Goal: Information Seeking & Learning: Learn about a topic

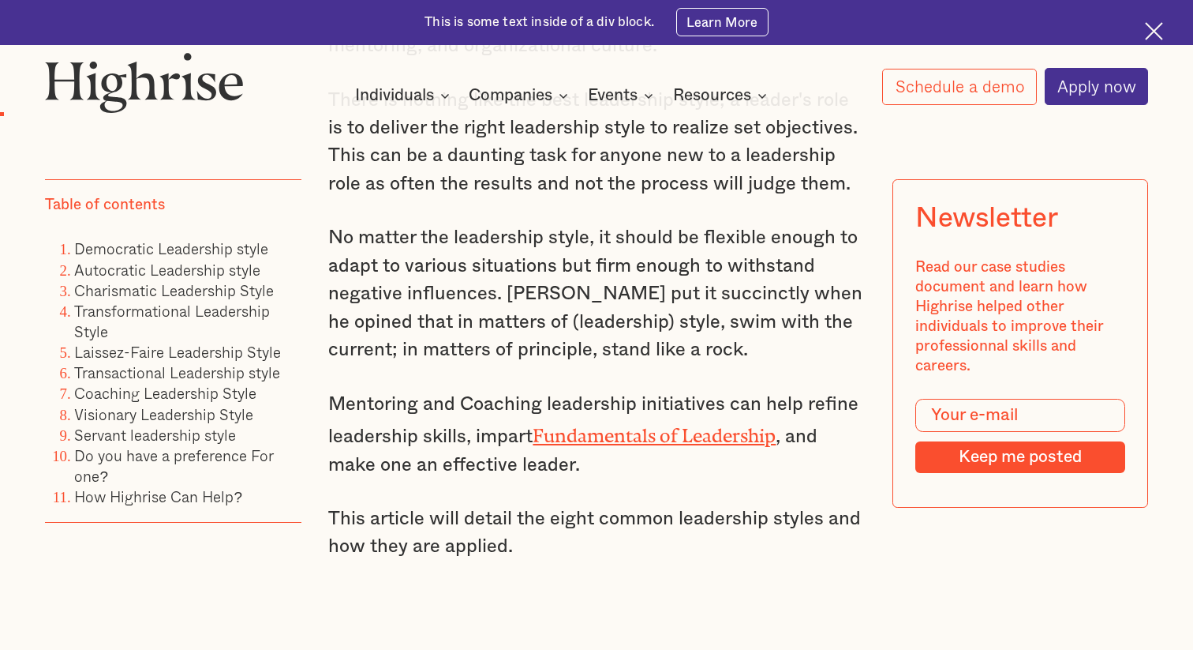
scroll to position [1320, 0]
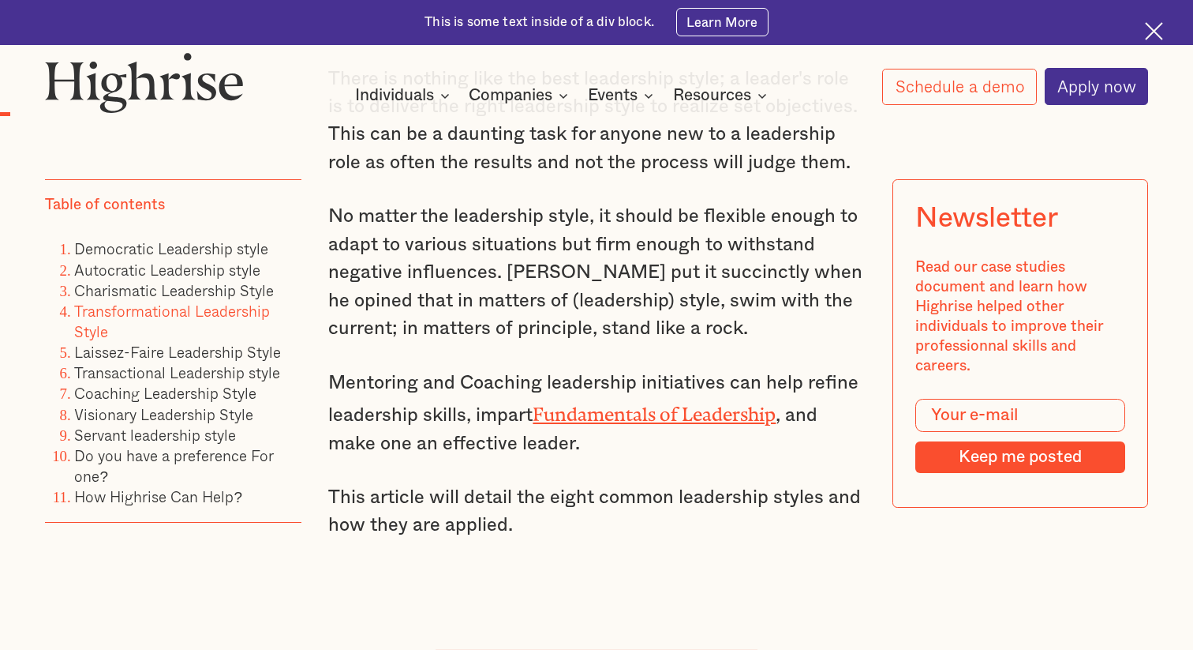
click at [209, 309] on link "Transformational Leadership Style" at bounding box center [172, 320] width 196 height 43
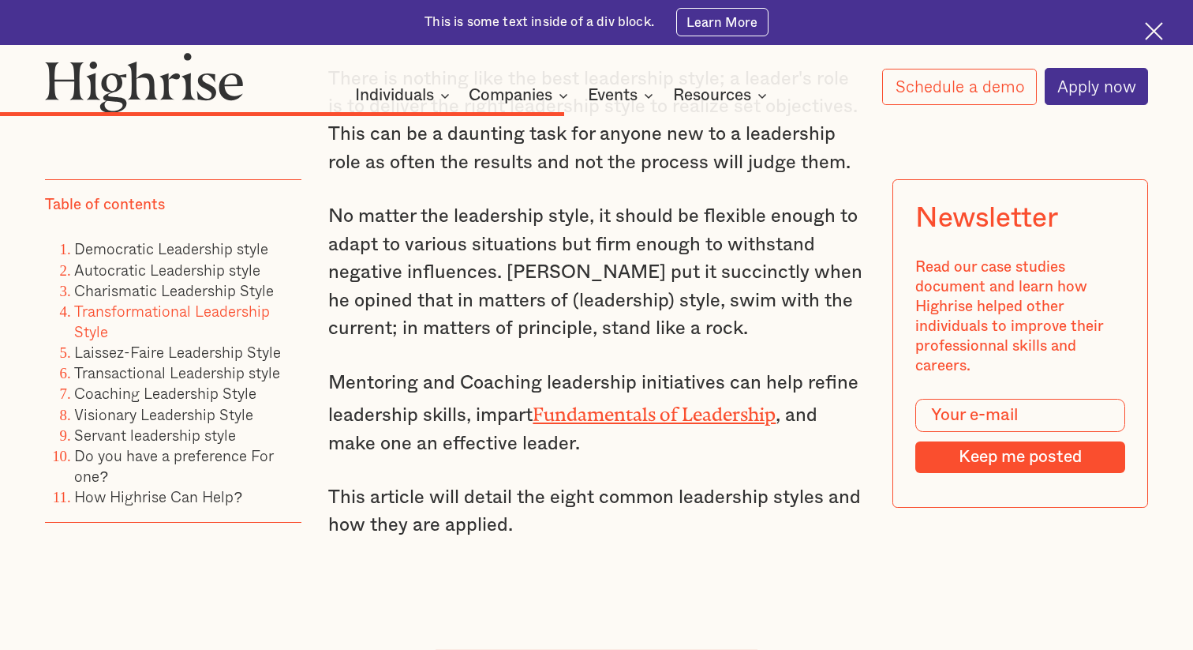
scroll to position [8890, 0]
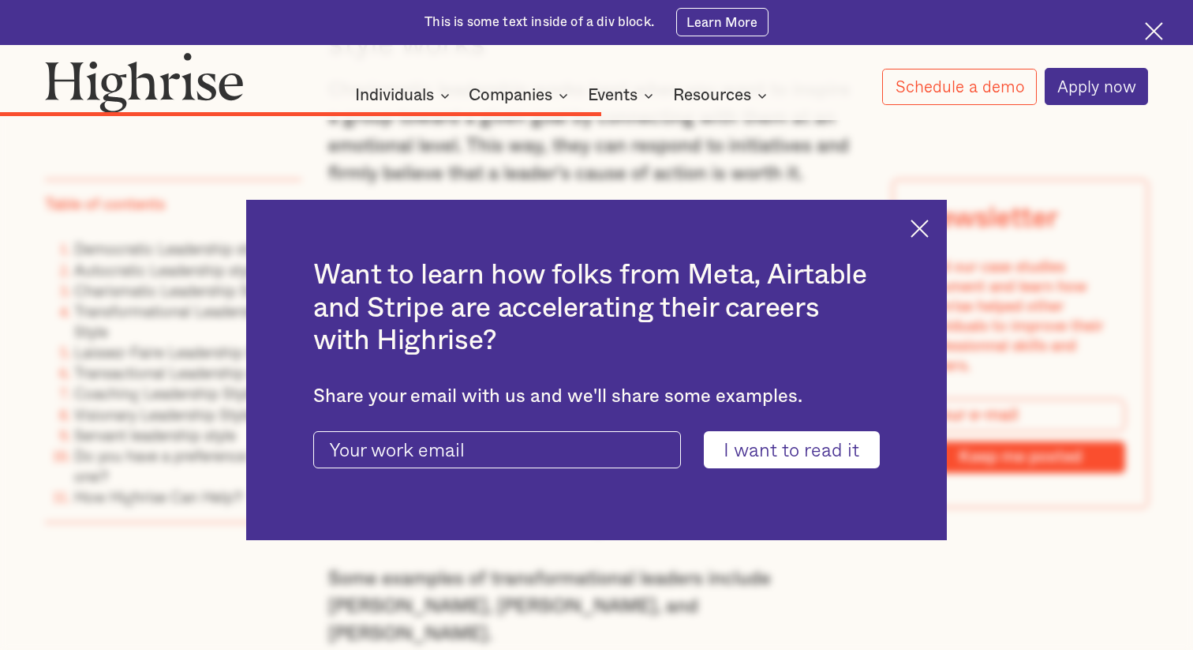
click at [912, 222] on img at bounding box center [920, 228] width 18 height 18
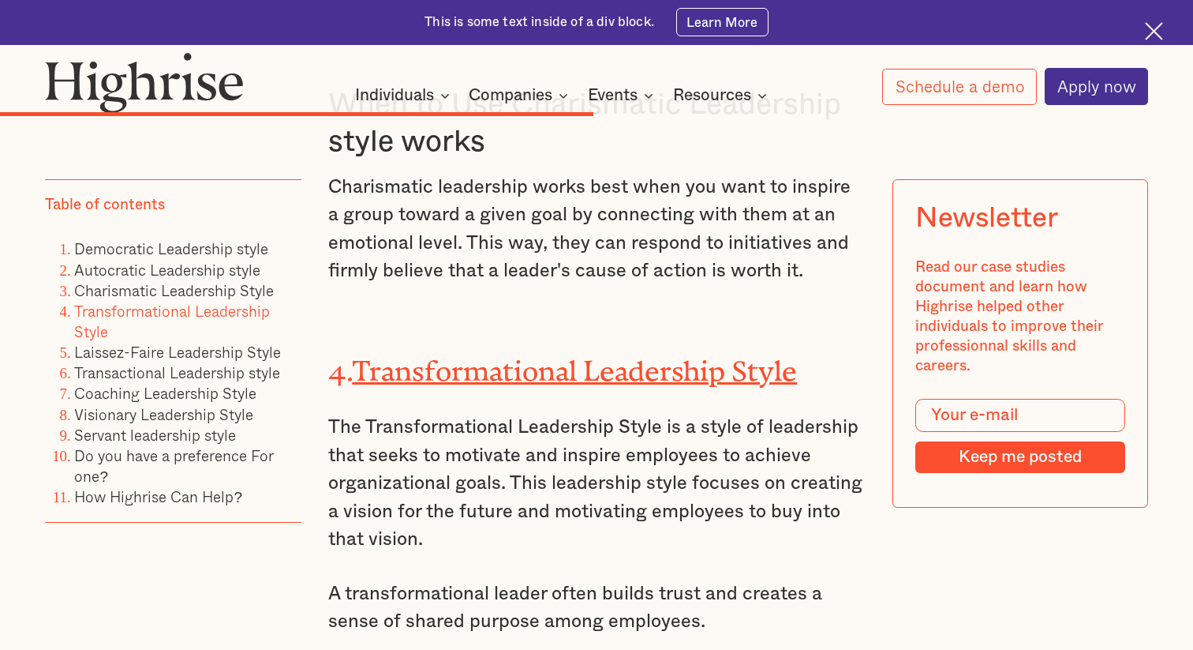
scroll to position [8792, 0]
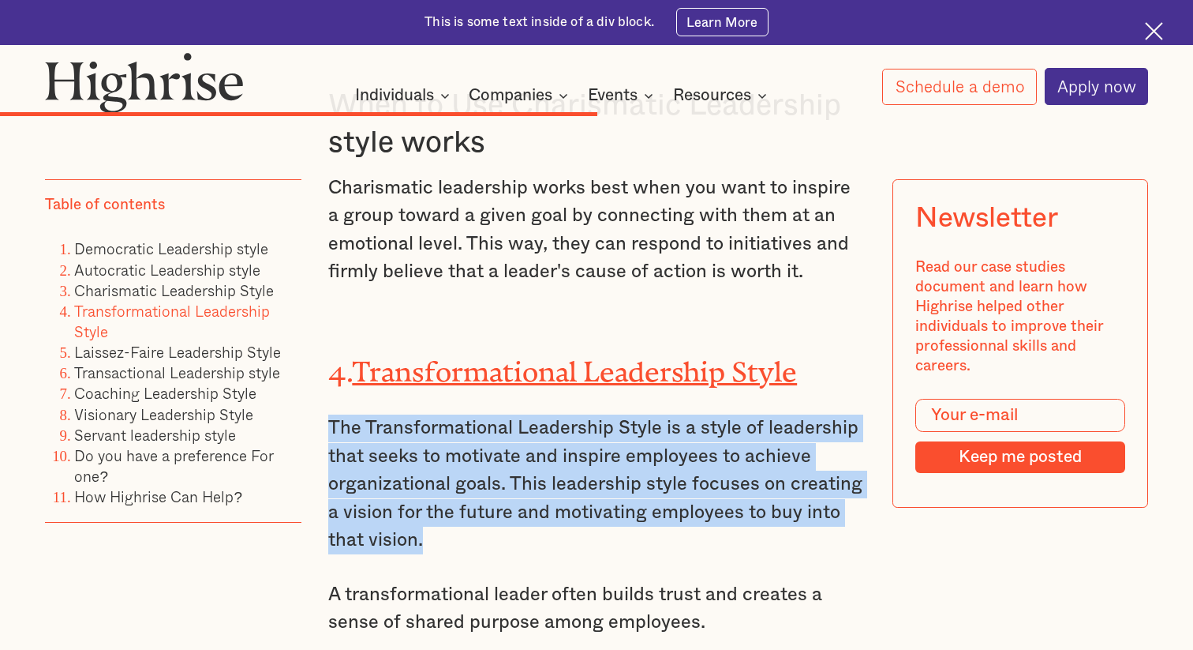
drag, startPoint x: 436, startPoint y: 329, endPoint x: 330, endPoint y: 213, distance: 157.0
click at [330, 414] on p "The Transformational Leadership Style is a style of leadership that seeks to mo…" at bounding box center [596, 484] width 536 height 140
copy p "The Transformational Leadership Style is a style of leadership that seeks to mo…"
click at [200, 372] on link "Transactional Leadership style" at bounding box center [177, 372] width 206 height 23
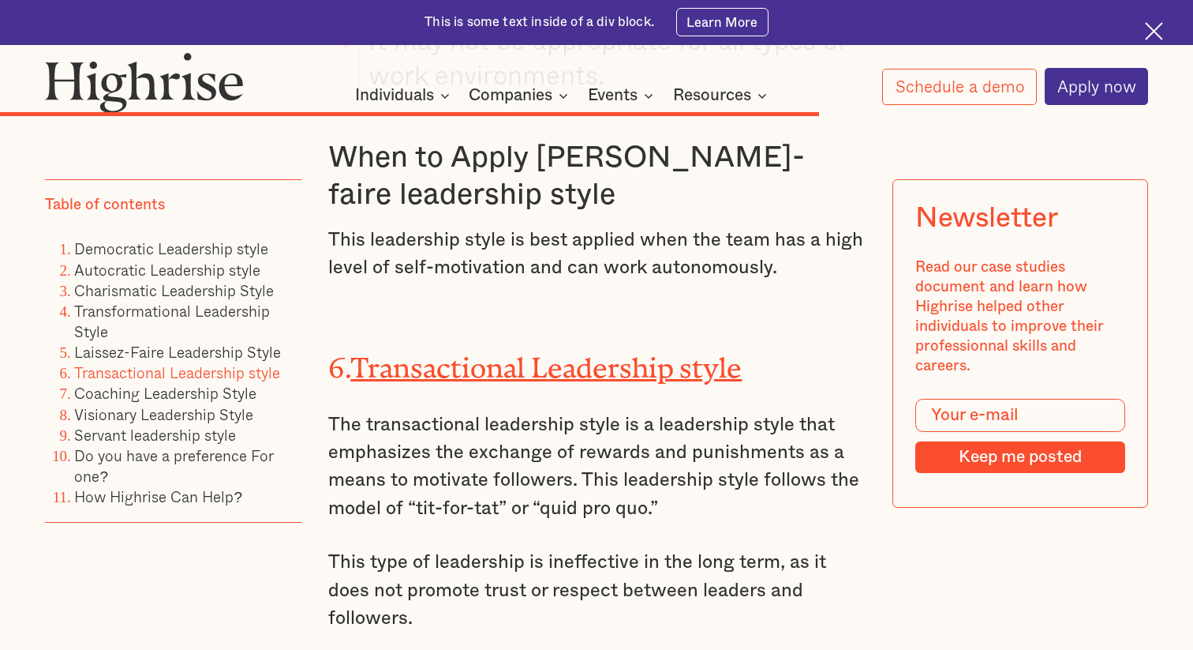
scroll to position [11672, 0]
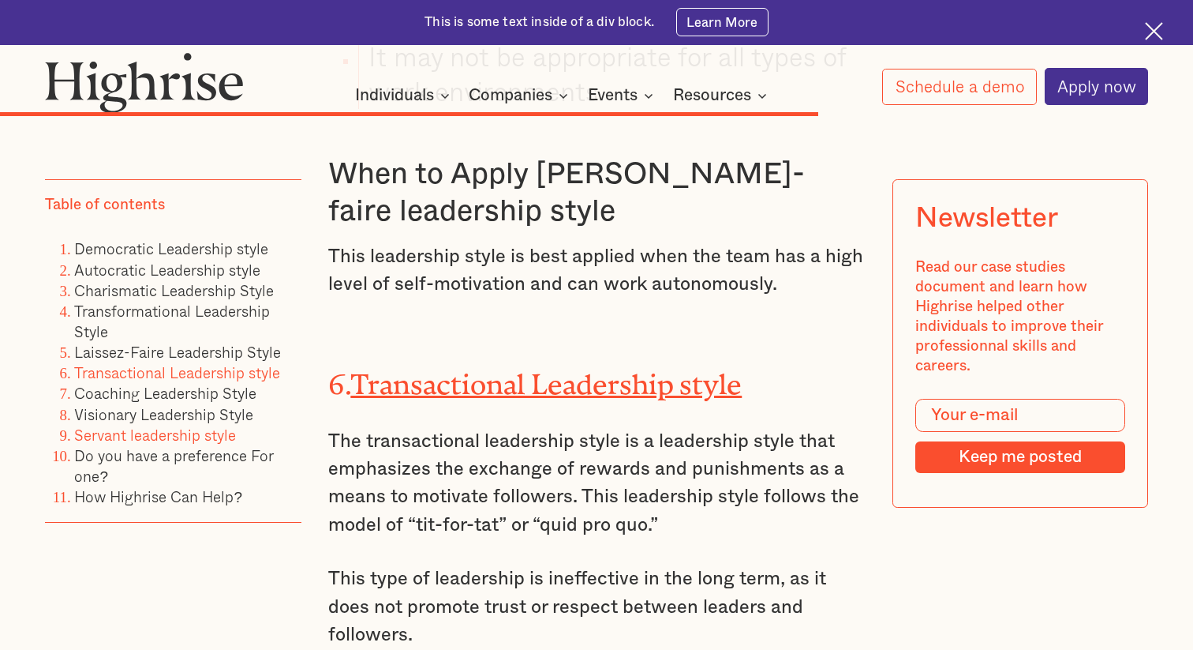
click at [122, 441] on link "Servant leadership style" at bounding box center [155, 434] width 162 height 23
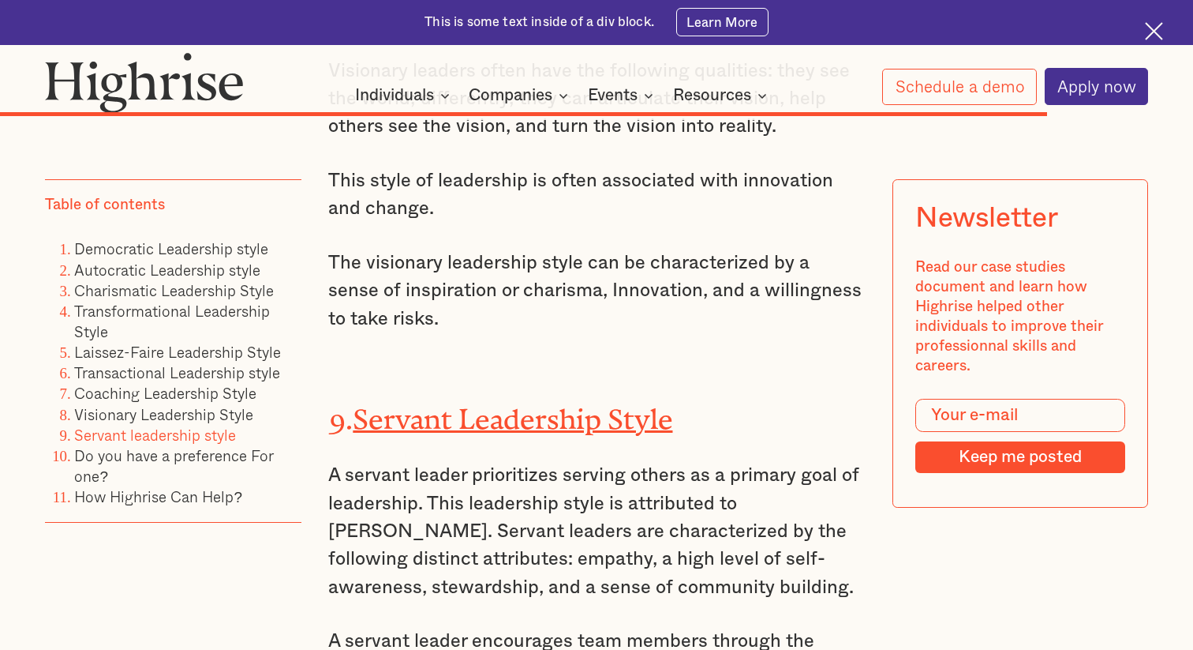
scroll to position [14597, 0]
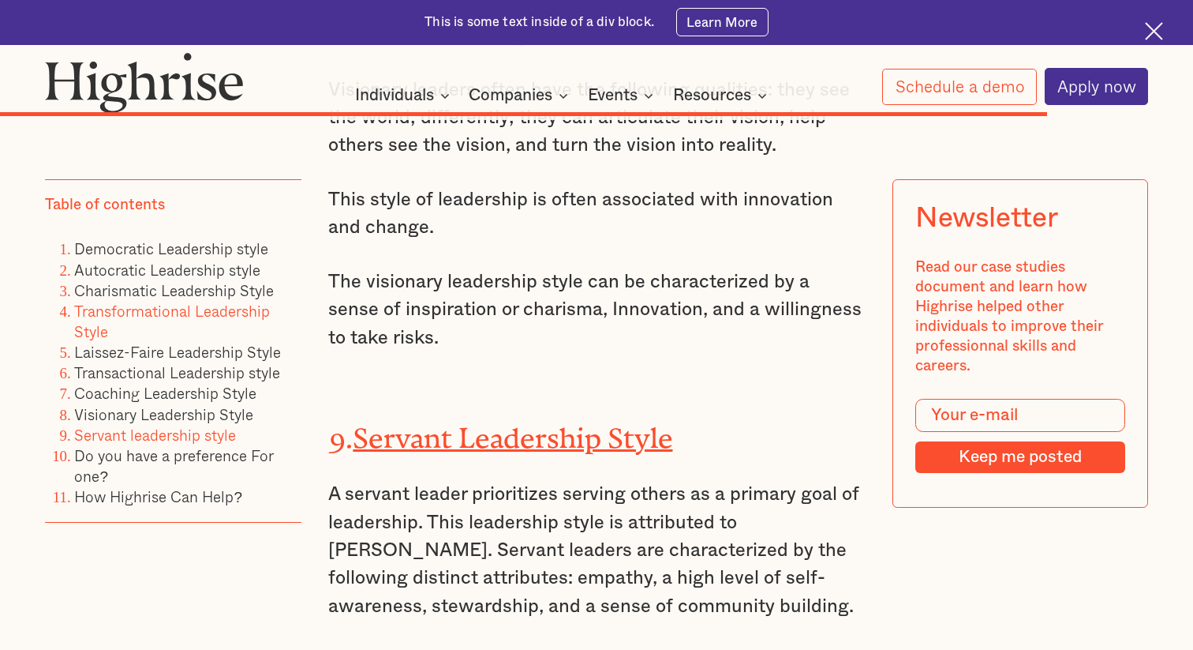
click at [149, 317] on link "Transformational Leadership Style" at bounding box center [172, 320] width 196 height 43
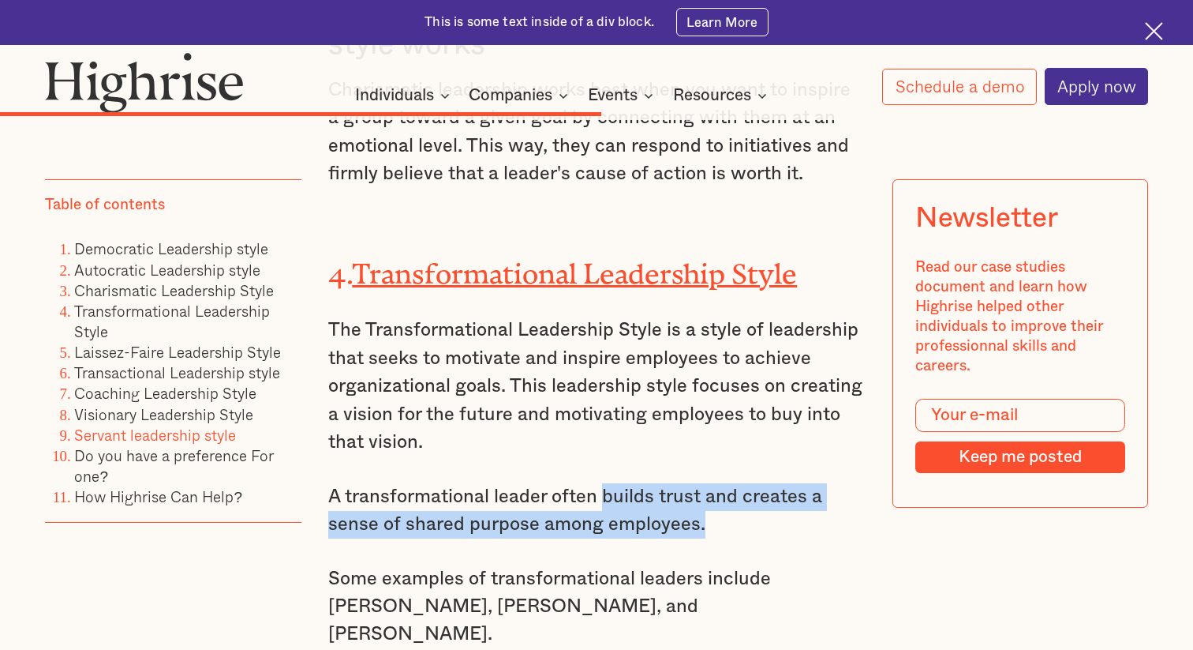
drag, startPoint x: 606, startPoint y: 282, endPoint x: 733, endPoint y: 313, distance: 130.8
click at [733, 483] on p "A transformational leader often builds trust and creates a sense of shared purp…" at bounding box center [596, 511] width 536 height 56
copy p "builds trust and creates a sense of shared purpose among employees."
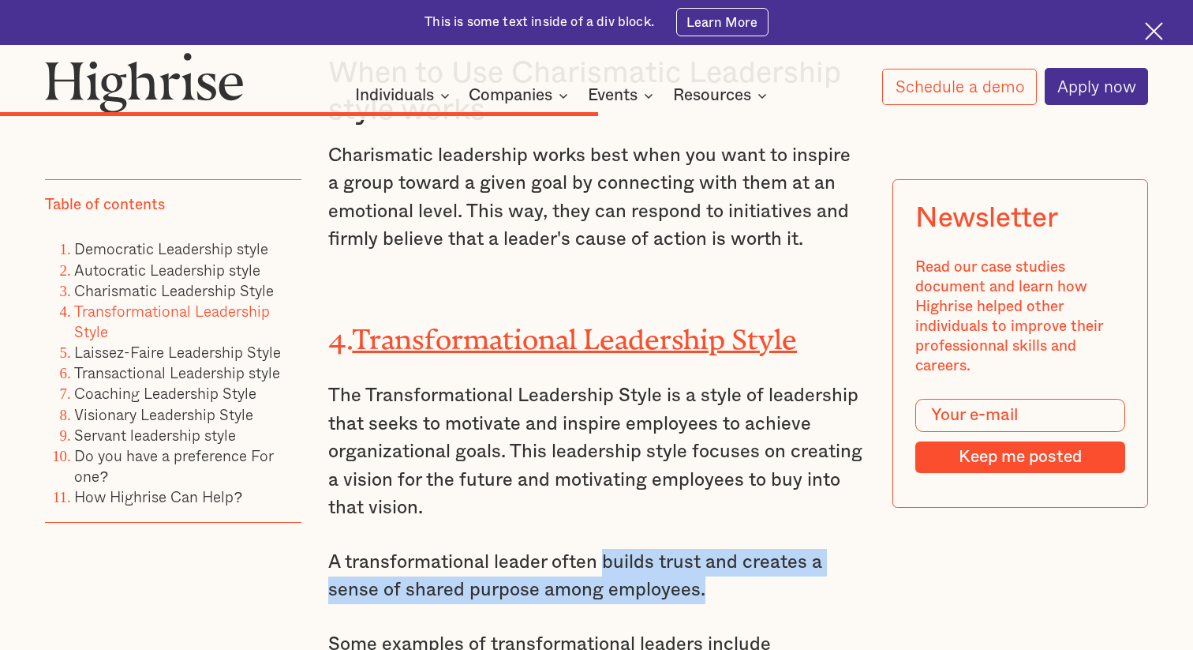
scroll to position [8808, 0]
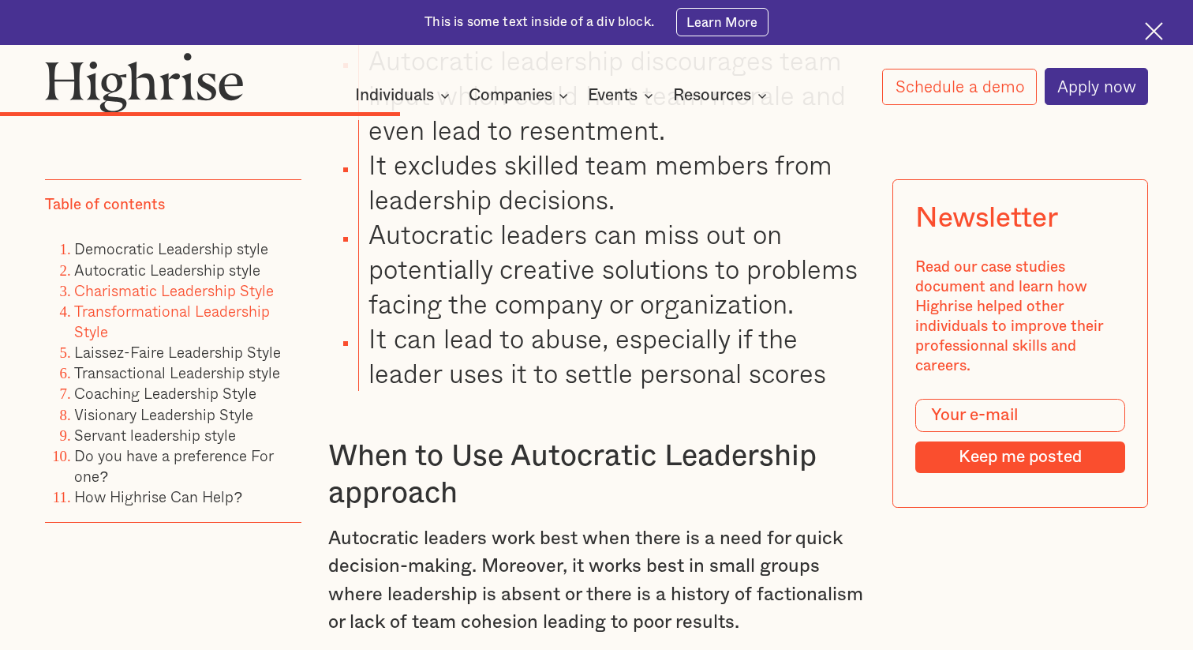
click at [155, 317] on link "Transformational Leadership Style" at bounding box center [172, 320] width 196 height 43
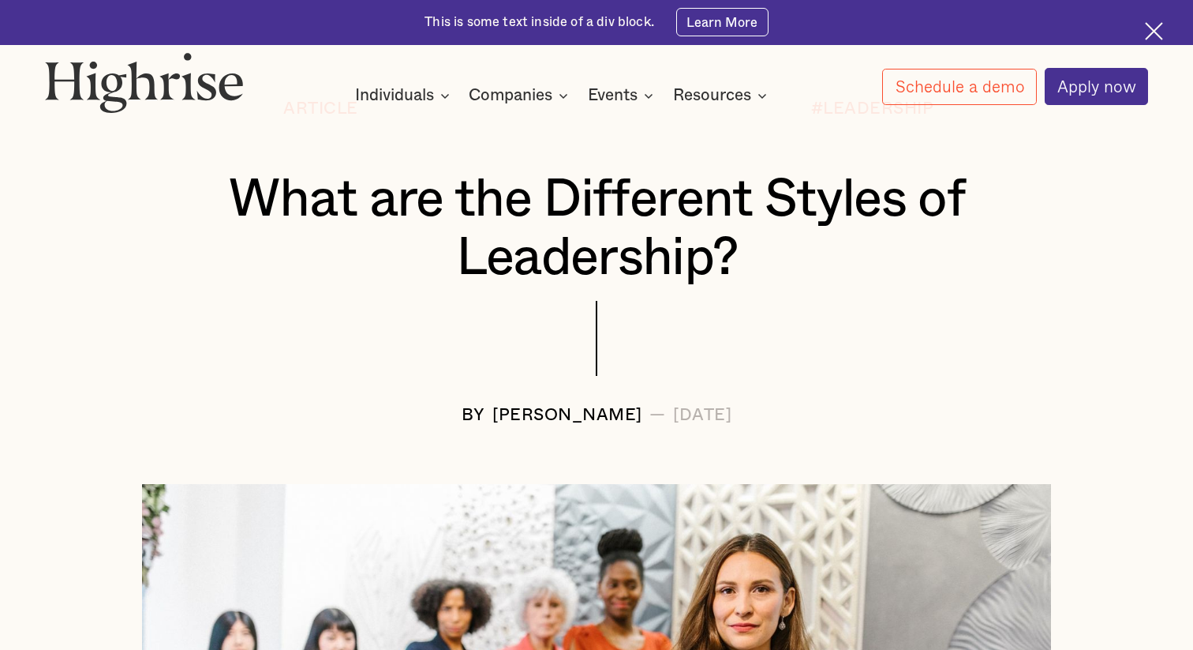
scroll to position [192, 0]
